Goal: Task Accomplishment & Management: Manage account settings

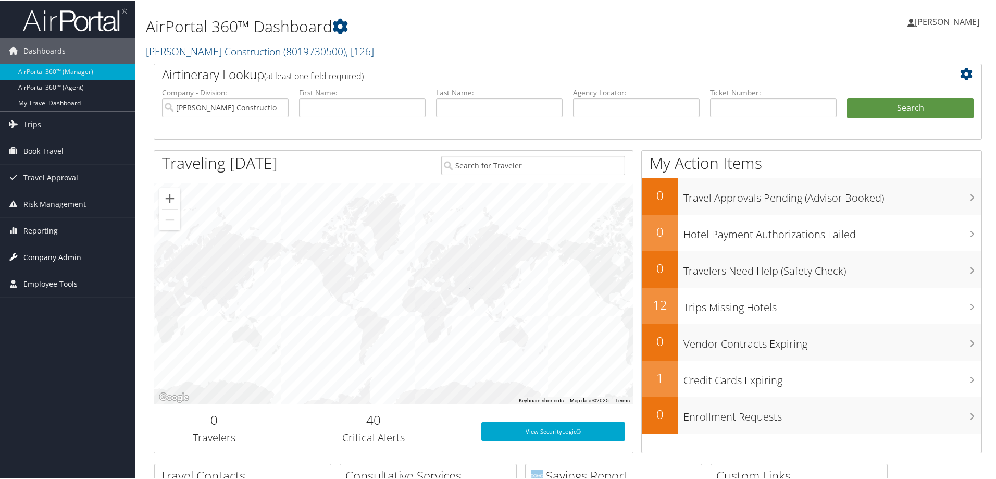
click at [37, 256] on span "Company Admin" at bounding box center [52, 256] width 58 height 26
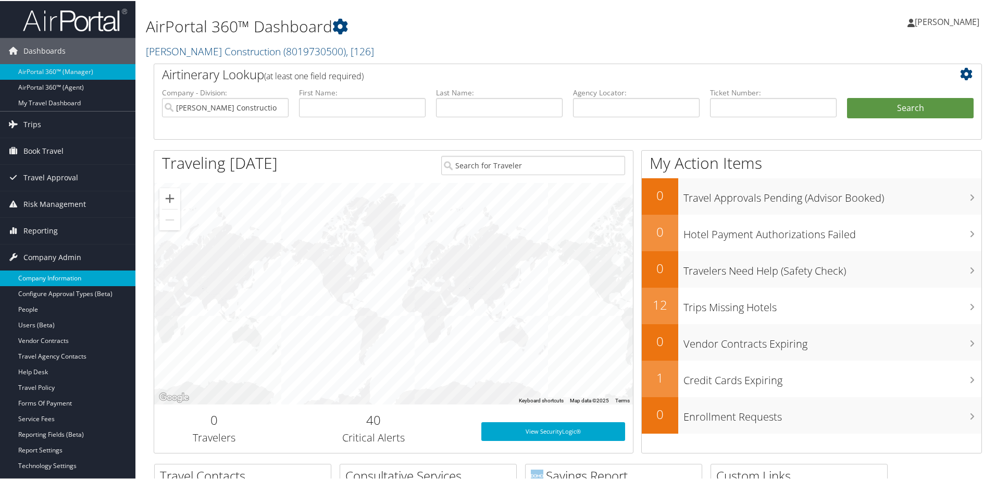
click at [36, 272] on link "Company Information" at bounding box center [67, 277] width 135 height 16
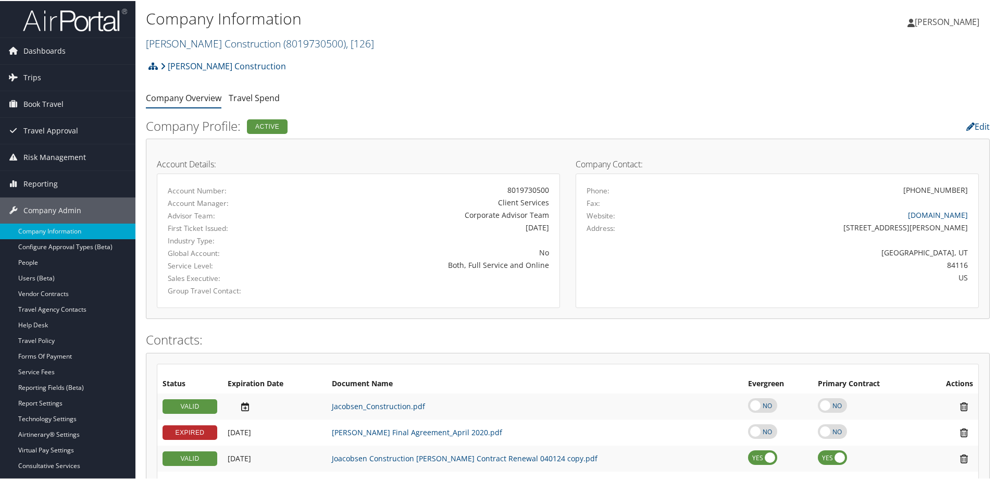
click at [346, 44] on span ", [ 126 ]" at bounding box center [360, 42] width 28 height 14
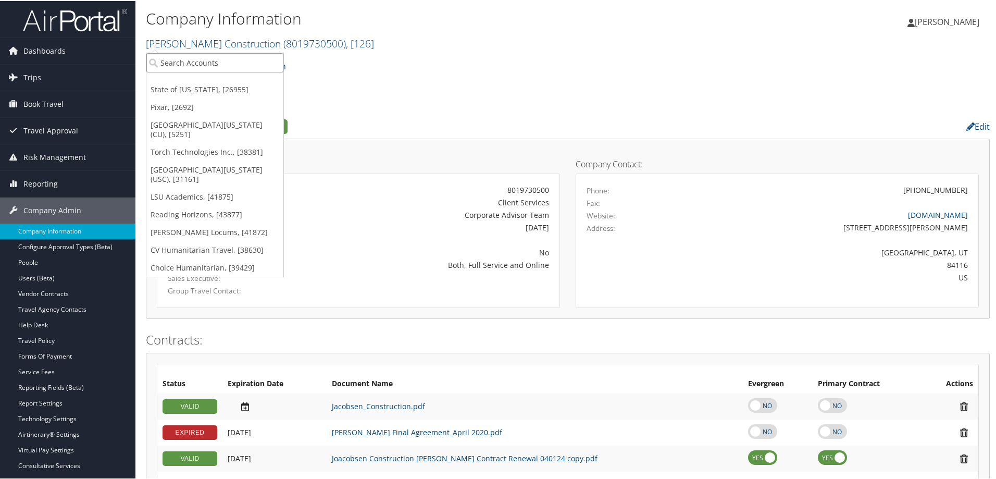
click at [211, 64] on input "search" at bounding box center [214, 61] width 137 height 19
type input "cherokee"
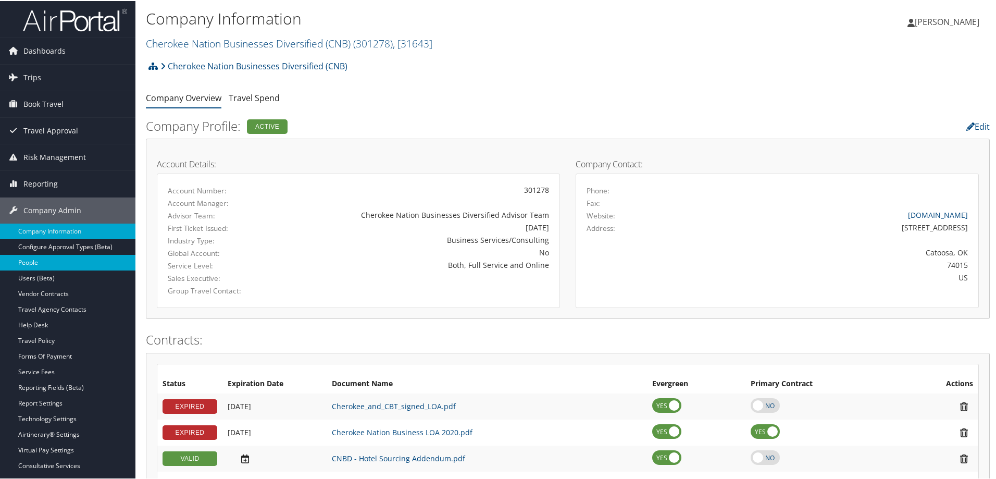
click at [33, 262] on link "People" at bounding box center [67, 262] width 135 height 16
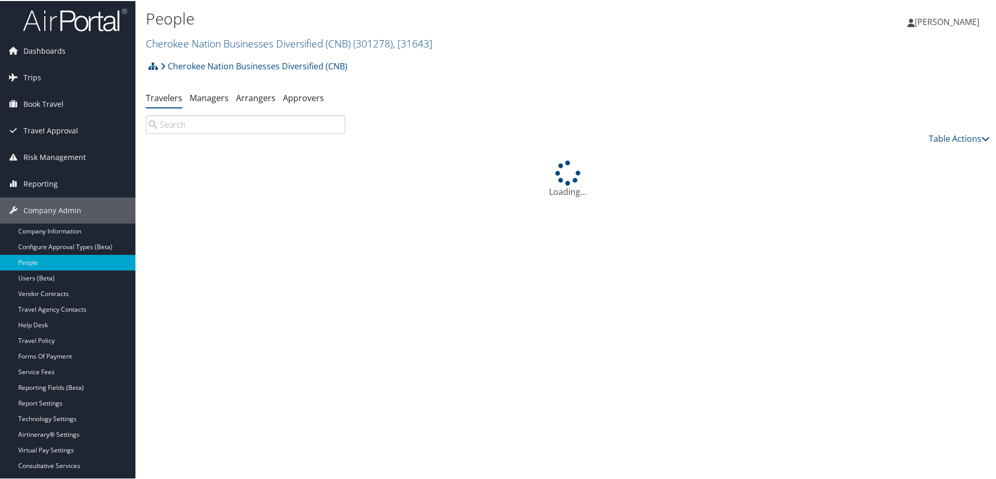
click at [250, 126] on input "search" at bounding box center [246, 123] width 200 height 19
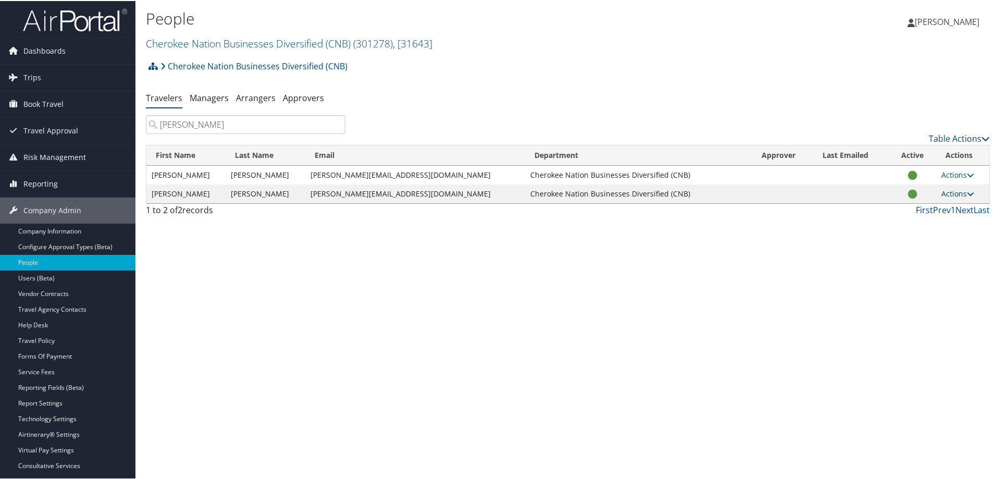
type input "santiago fink"
click at [967, 192] on icon at bounding box center [970, 192] width 7 height 7
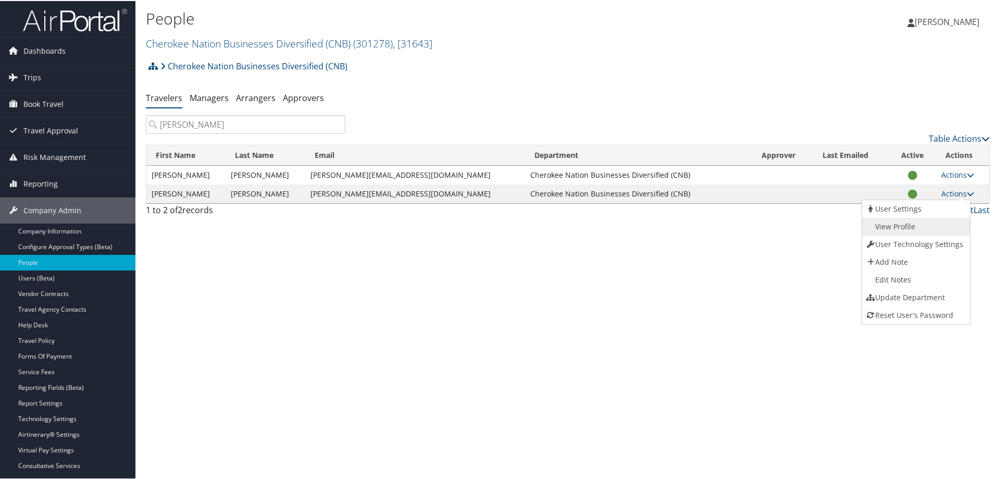
click at [910, 230] on link "View Profile" at bounding box center [915, 226] width 106 height 18
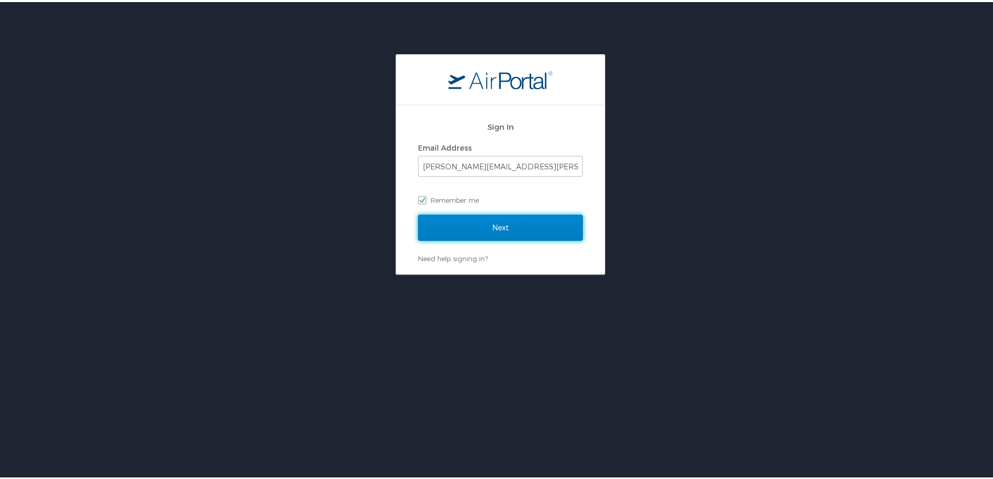
click at [465, 228] on input "Next" at bounding box center [500, 226] width 165 height 26
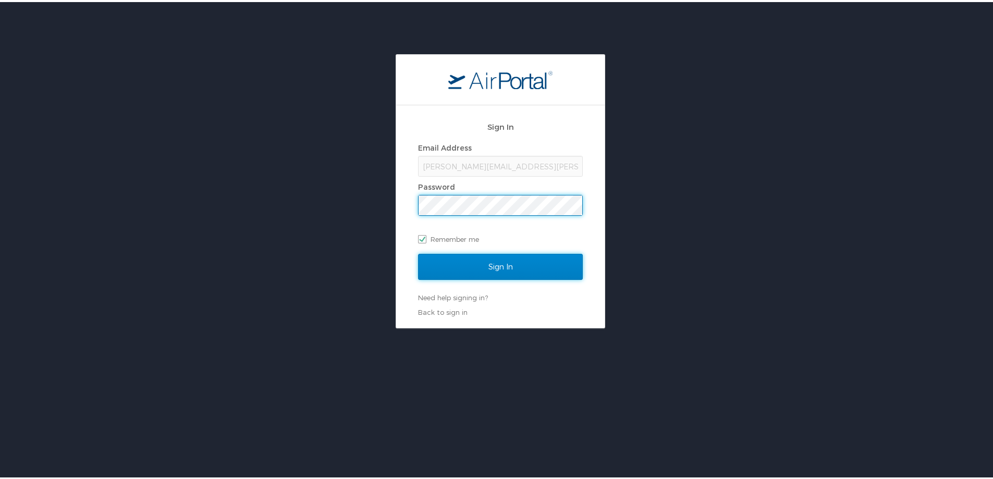
click at [521, 262] on input "Sign In" at bounding box center [500, 265] width 165 height 26
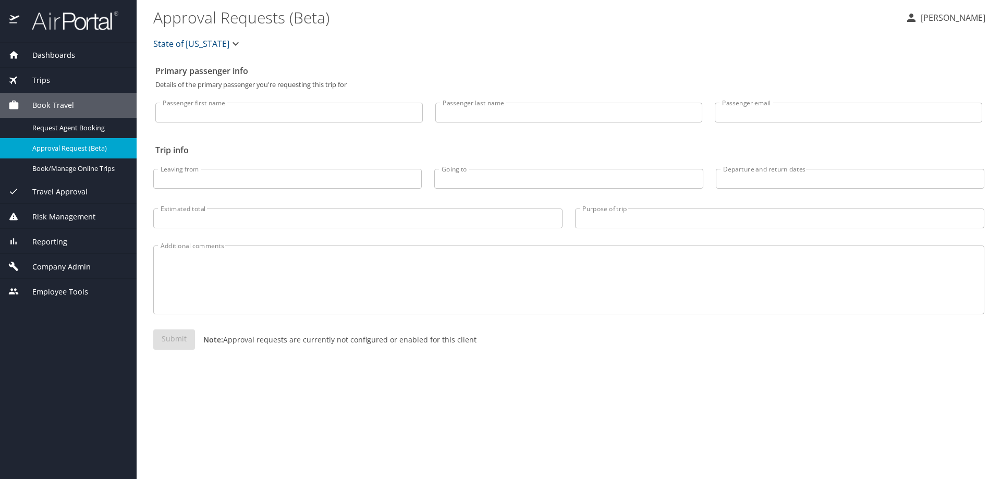
click at [229, 37] on span "State of [US_STATE]" at bounding box center [197, 43] width 89 height 15
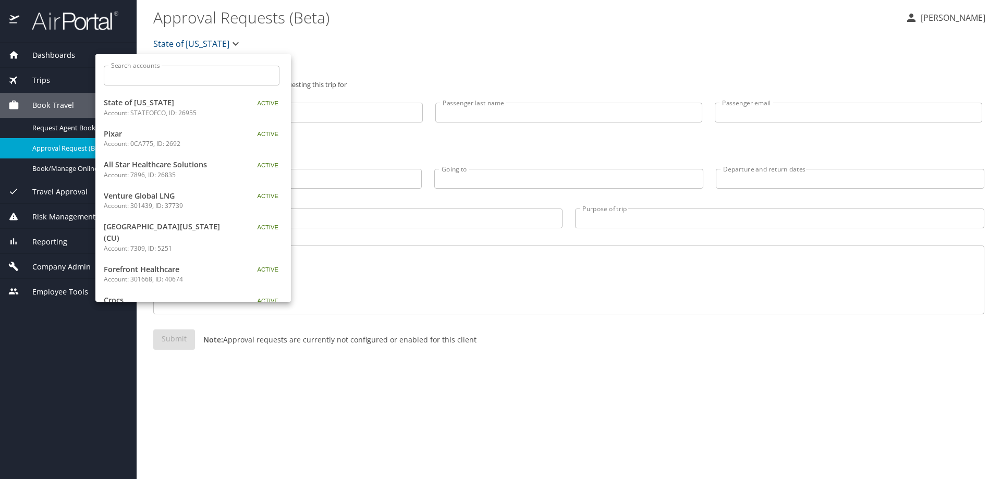
click at [302, 54] on div at bounding box center [500, 239] width 1001 height 479
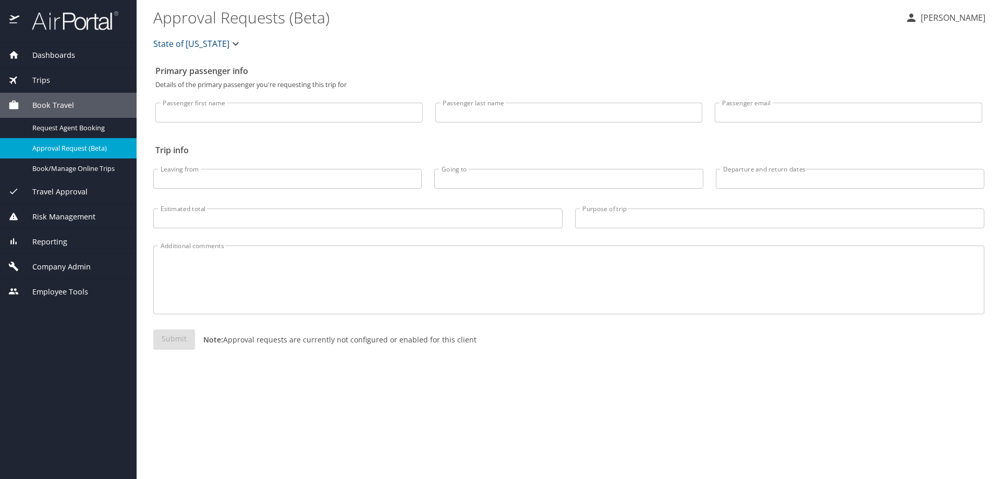
click at [50, 239] on span "Reporting" at bounding box center [43, 241] width 48 height 11
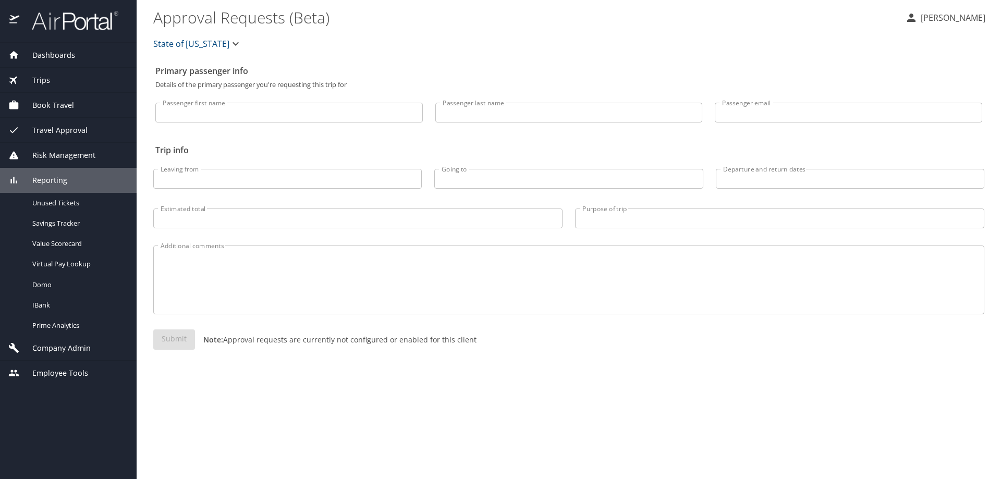
click at [71, 352] on span "Company Admin" at bounding box center [54, 347] width 71 height 11
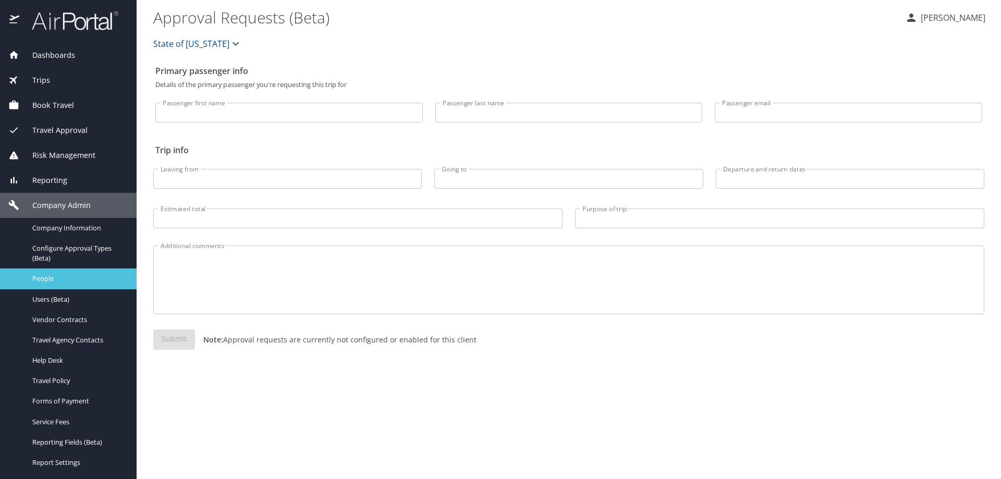
click at [50, 274] on span "People" at bounding box center [78, 279] width 92 height 10
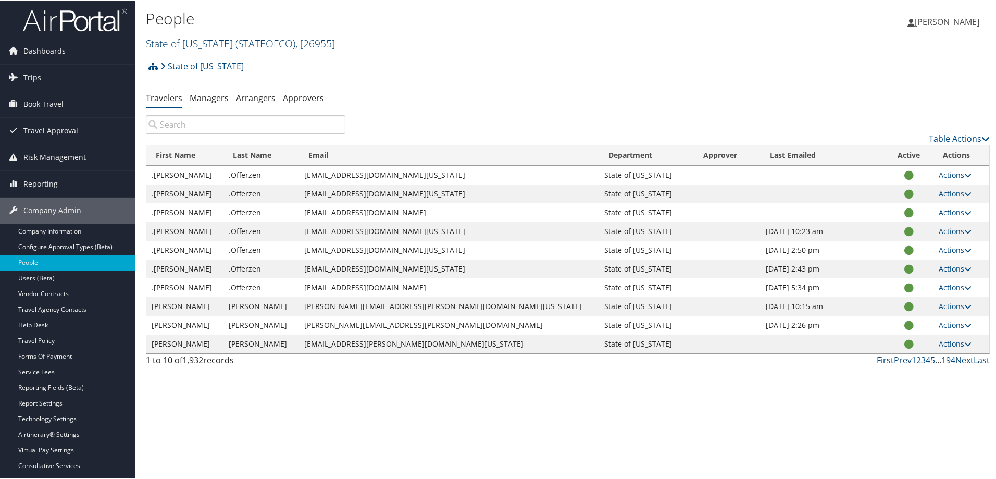
click at [326, 41] on span ", [ 26955 ]" at bounding box center [315, 42] width 40 height 14
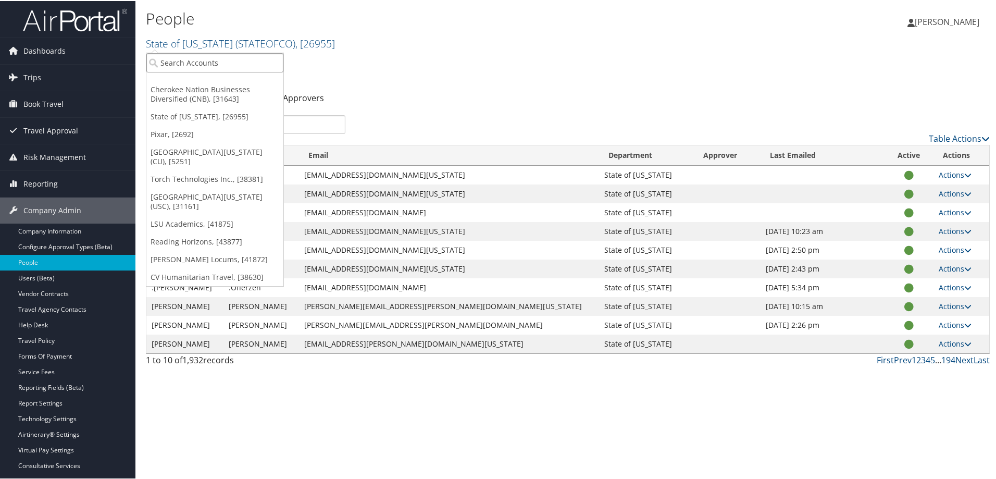
click at [184, 62] on input "search" at bounding box center [214, 61] width 137 height 19
type input "d"
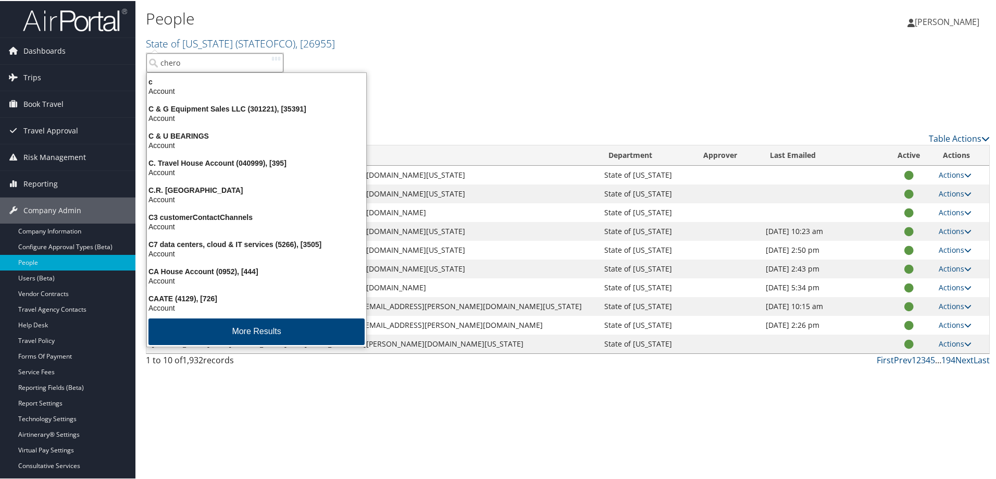
type input "cherok"
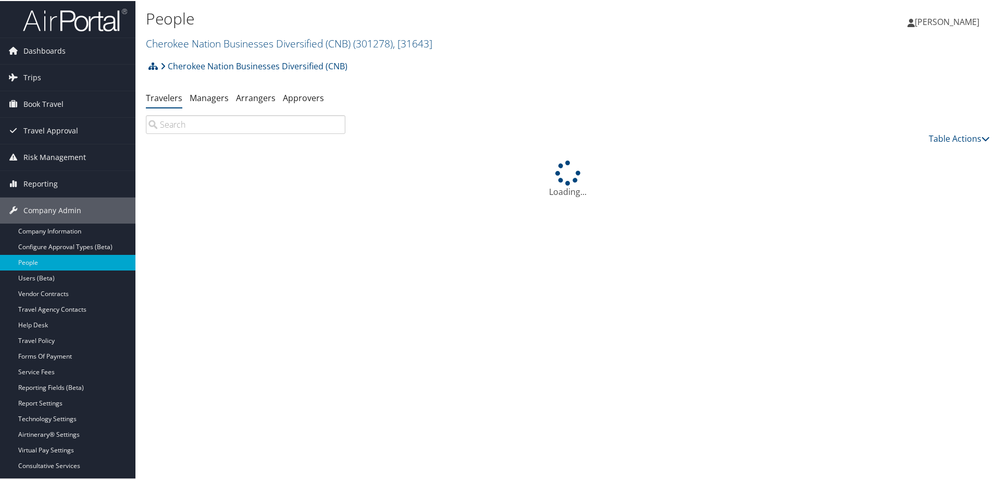
click at [267, 126] on input "search" at bounding box center [246, 123] width 200 height 19
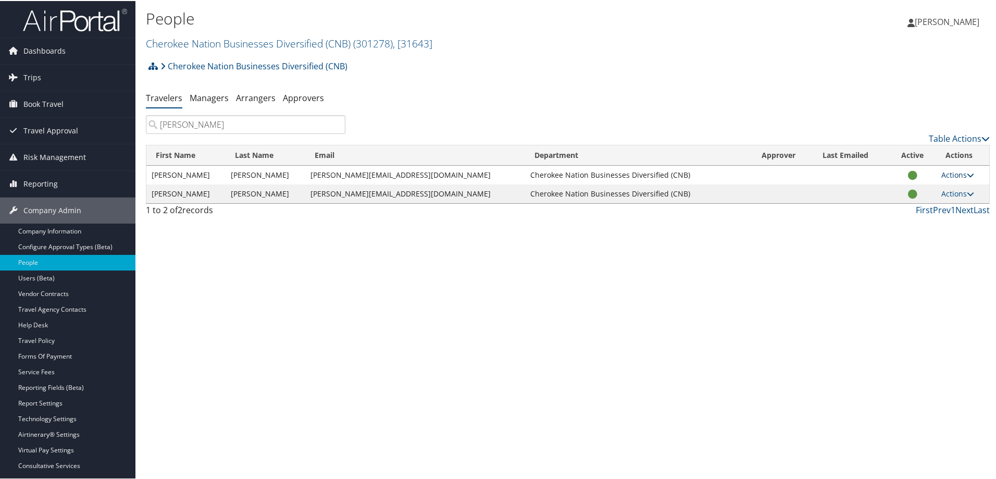
type input "santiago fink"
click at [968, 171] on icon at bounding box center [970, 173] width 7 height 7
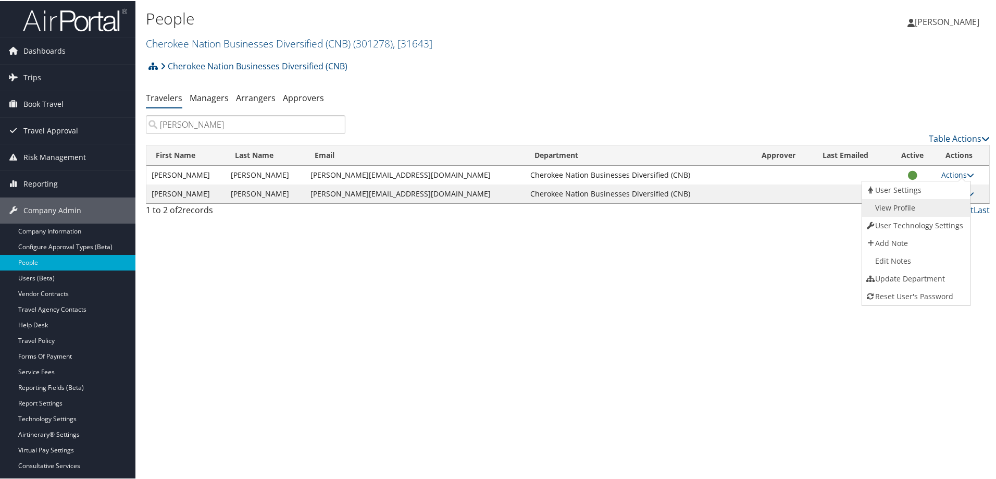
click at [906, 206] on link "View Profile" at bounding box center [915, 207] width 106 height 18
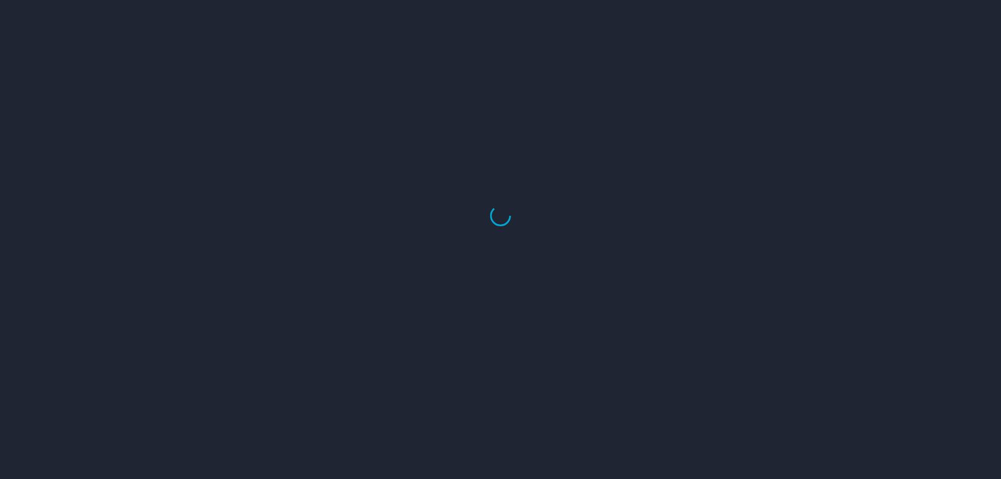
select select "US"
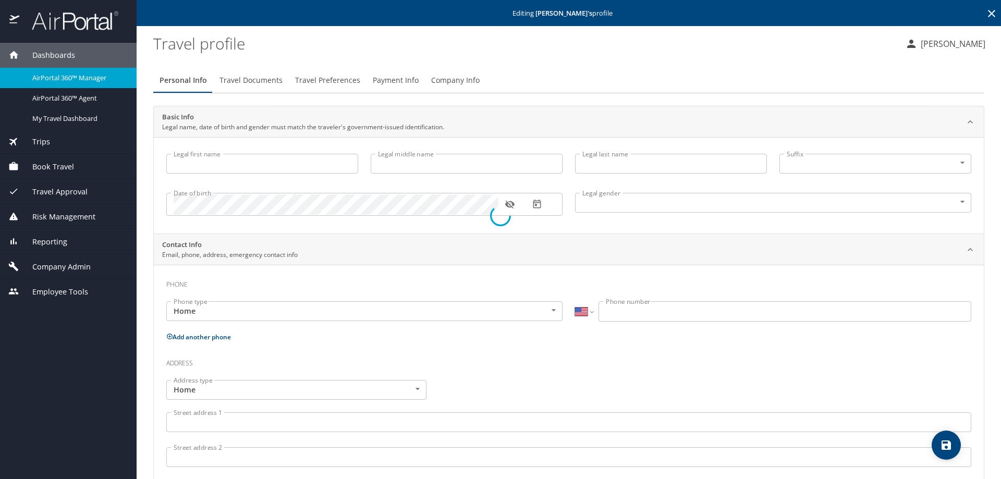
type input "[PERSON_NAME]"
type input "M"
type input "[PERSON_NAME]"
type input "[DEMOGRAPHIC_DATA]"
select select "US"
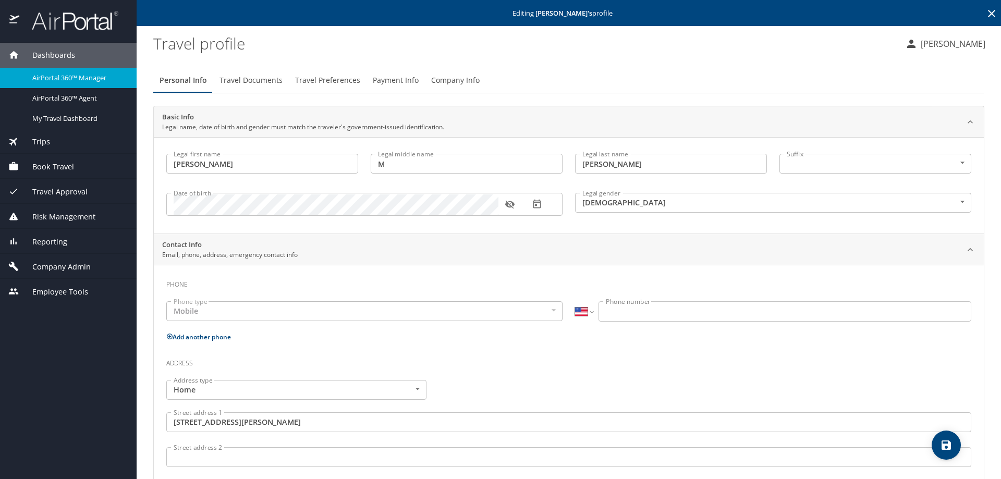
click at [389, 163] on input "M" at bounding box center [467, 164] width 192 height 20
click at [947, 447] on icon "save" at bounding box center [946, 445] width 13 height 13
select select "US"
click at [54, 294] on span "Employee Tools" at bounding box center [53, 291] width 69 height 11
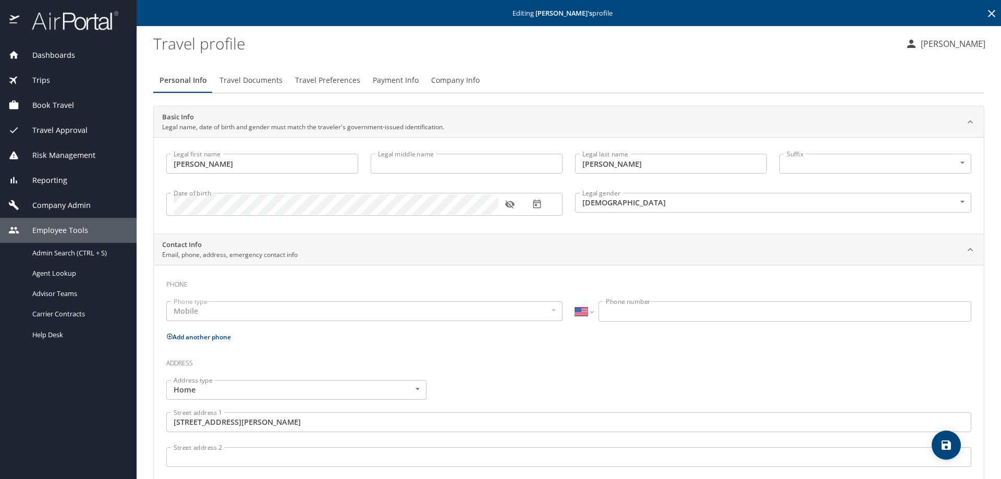
click at [58, 206] on span "Company Admin" at bounding box center [54, 205] width 71 height 11
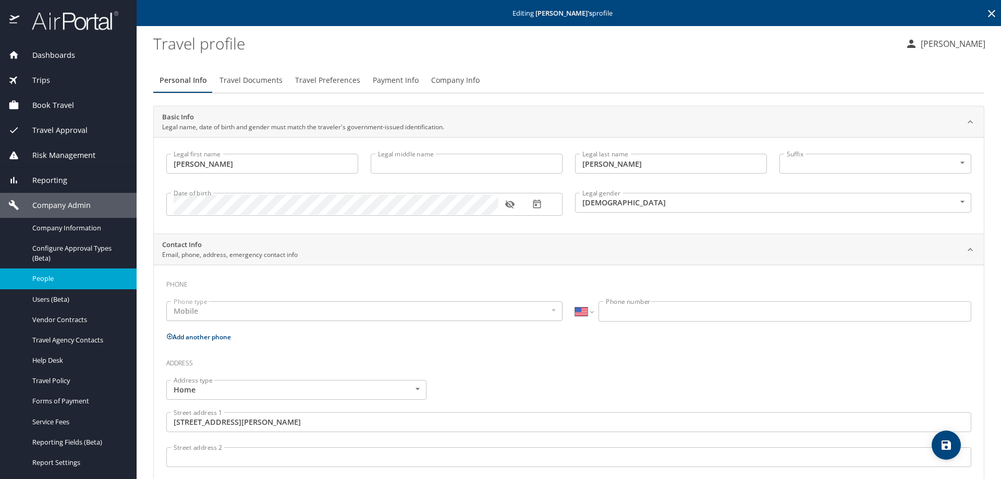
click at [48, 278] on span "People" at bounding box center [78, 279] width 92 height 10
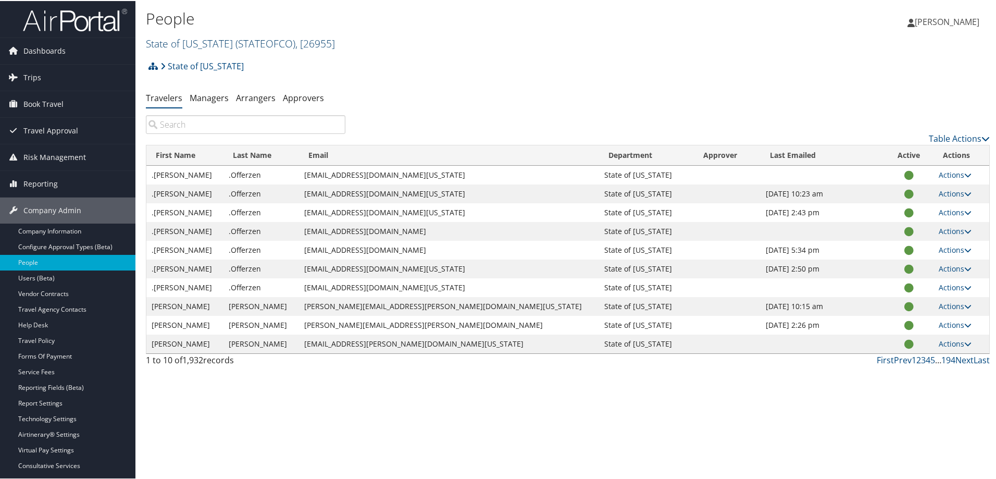
click at [325, 41] on span ", [ 26955 ]" at bounding box center [315, 42] width 40 height 14
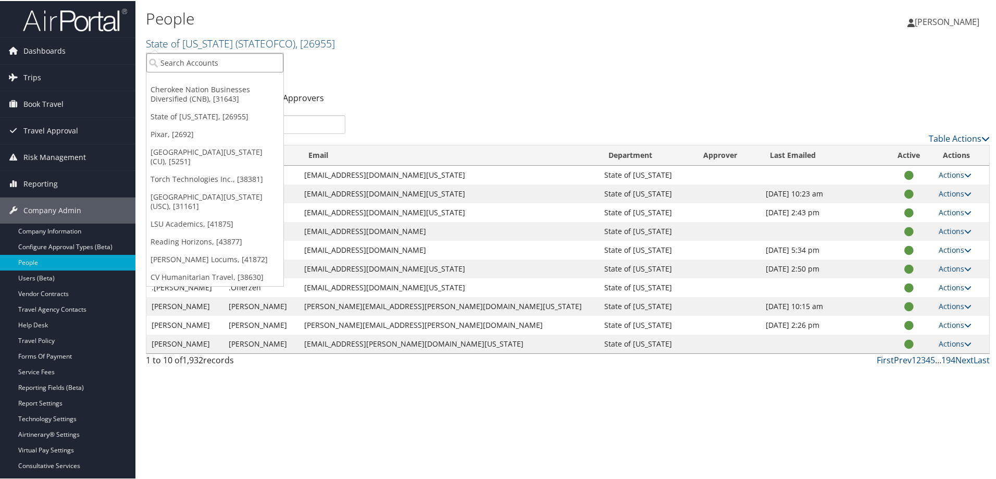
click at [241, 66] on input "search" at bounding box center [214, 61] width 137 height 19
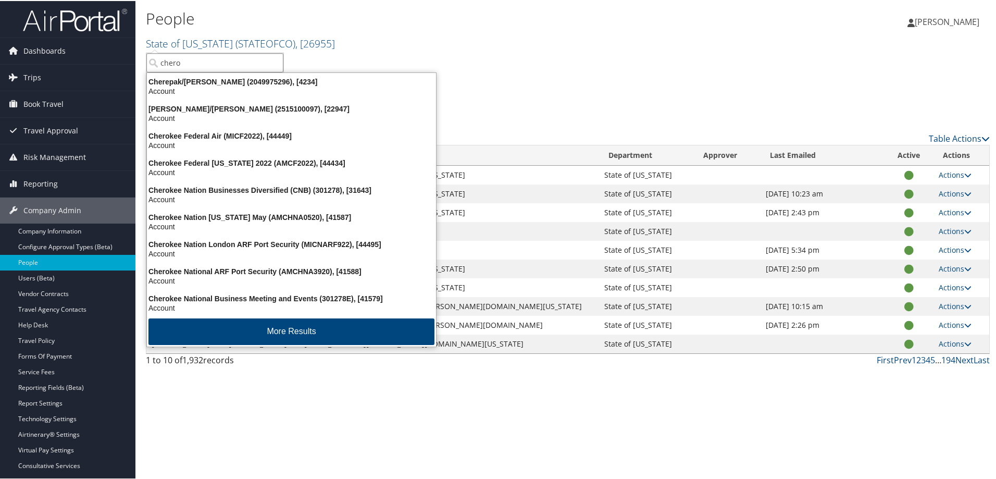
type input "cherok"
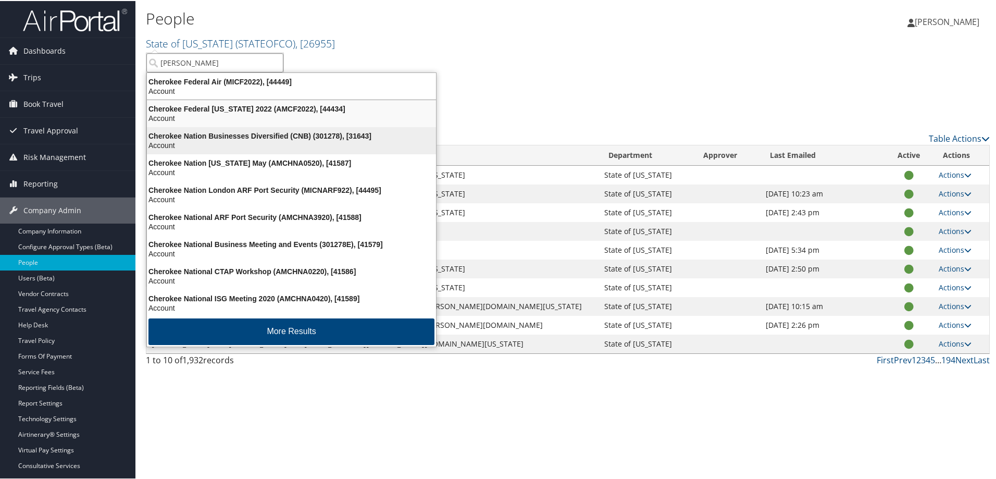
click at [237, 131] on div "Cherokee Nation Businesses Diversified (CNB) (301278), [31643]" at bounding box center [292, 134] width 302 height 9
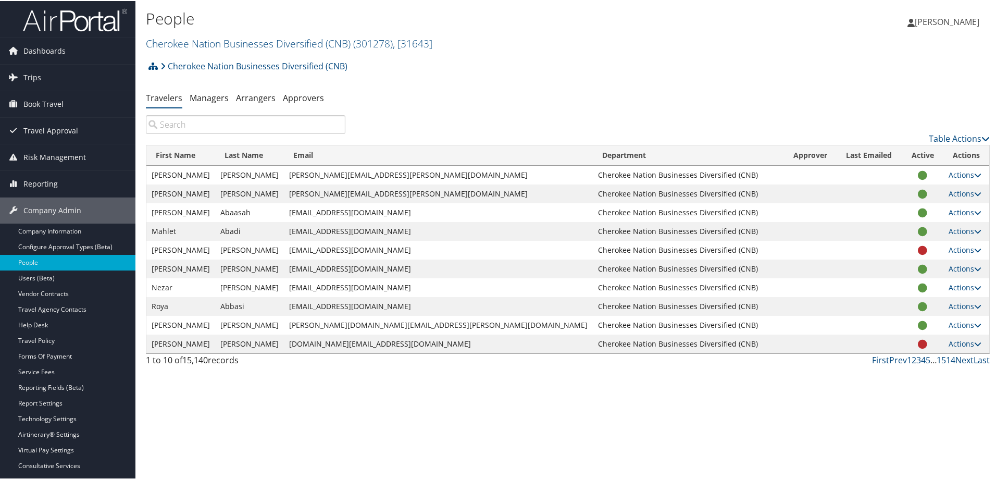
click at [202, 127] on input "search" at bounding box center [246, 123] width 200 height 19
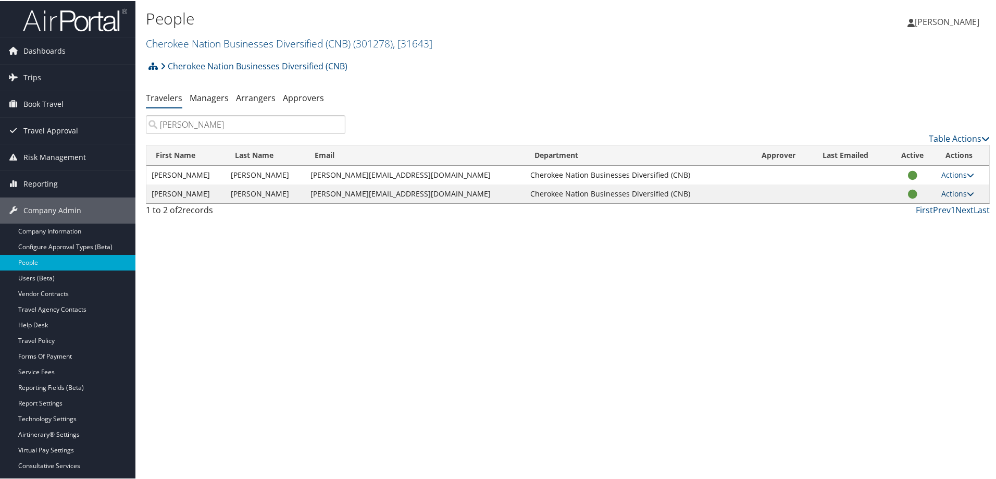
type input "santiago fink"
click at [957, 192] on link "Actions" at bounding box center [958, 193] width 33 height 10
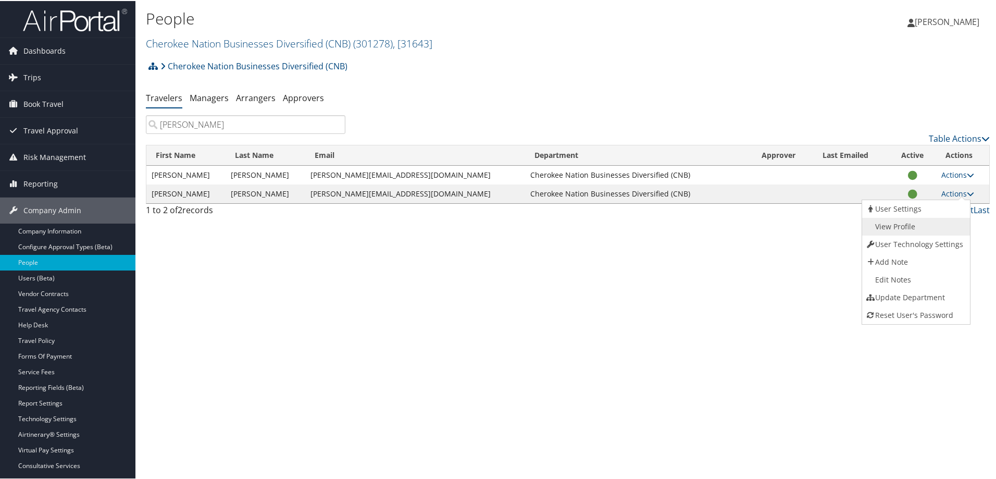
click at [906, 224] on link "View Profile" at bounding box center [915, 226] width 106 height 18
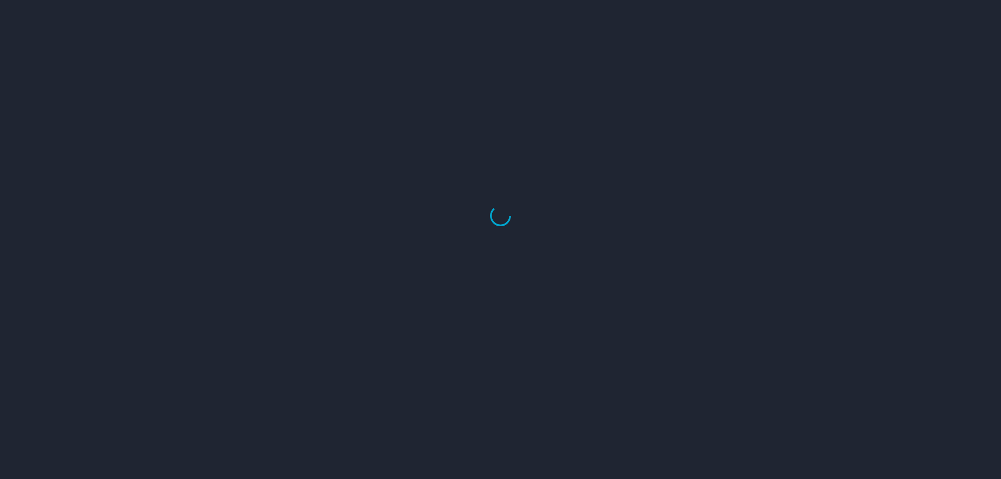
select select "US"
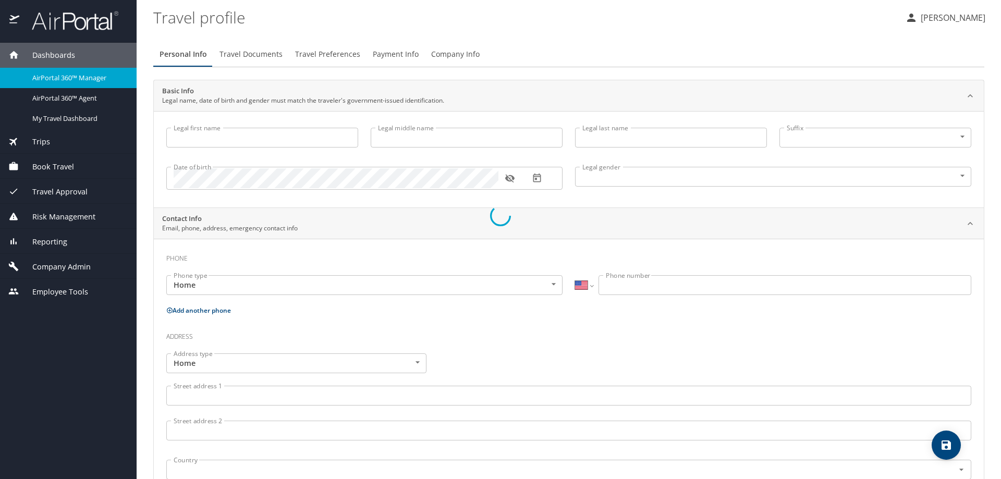
type input "[PERSON_NAME]"
type input "[DEMOGRAPHIC_DATA]"
select select "US"
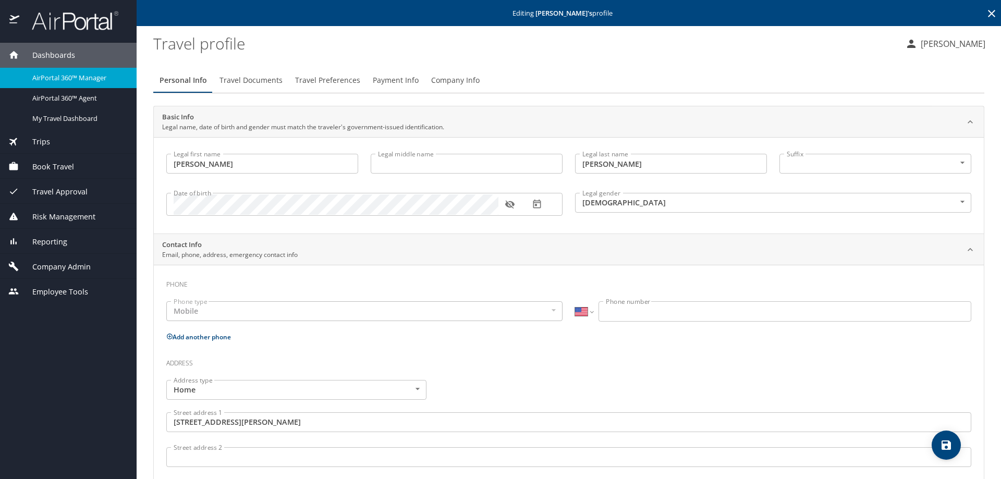
click at [941, 441] on icon "save" at bounding box center [946, 445] width 13 height 13
select select "US"
